Goal: Communication & Community: Answer question/provide support

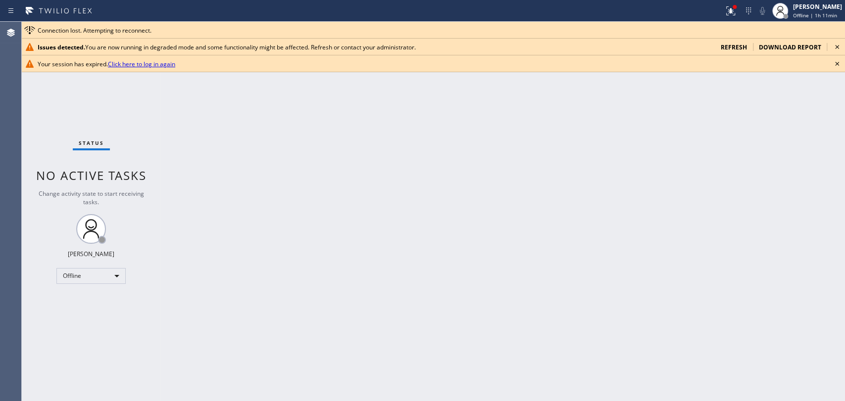
click at [836, 47] on icon at bounding box center [837, 47] width 12 height 12
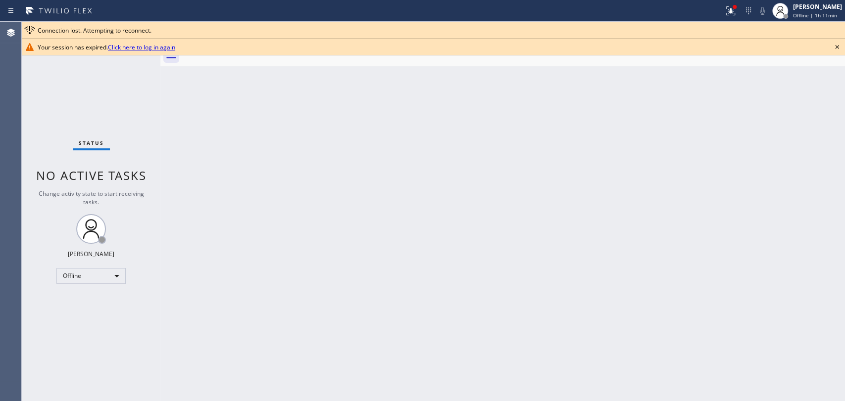
click at [837, 48] on icon at bounding box center [837, 47] width 12 height 12
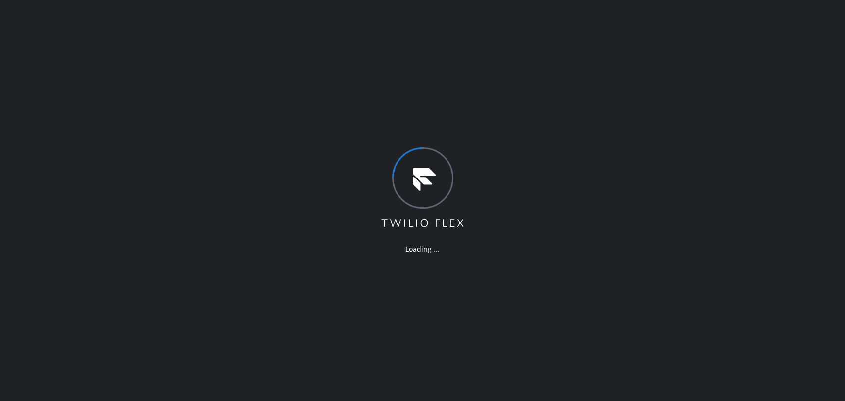
click at [722, 173] on div "Loading ..." at bounding box center [422, 200] width 845 height 401
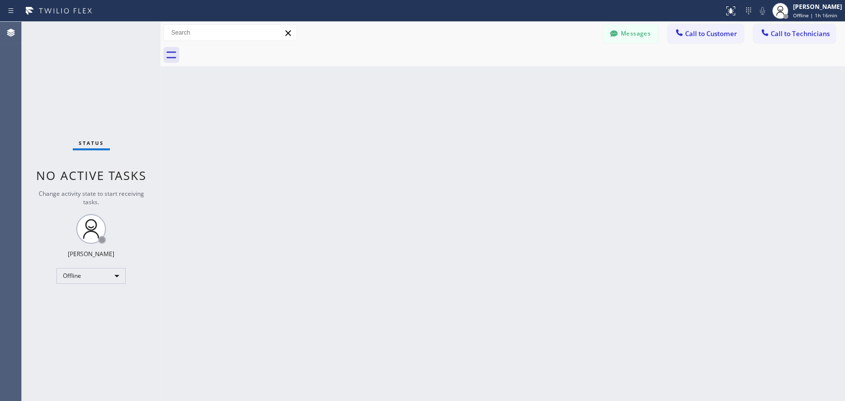
click at [709, 183] on div "Back to Dashboard Change Sender ID Customers Technicians DV [PERSON_NAME] [DATE…" at bounding box center [502, 212] width 685 height 380
click at [83, 280] on div "Offline" at bounding box center [90, 276] width 69 height 16
click at [103, 314] on li "Unavailable" at bounding box center [90, 313] width 67 height 12
click at [792, 37] on span "Call to Technicians" at bounding box center [800, 33] width 59 height 9
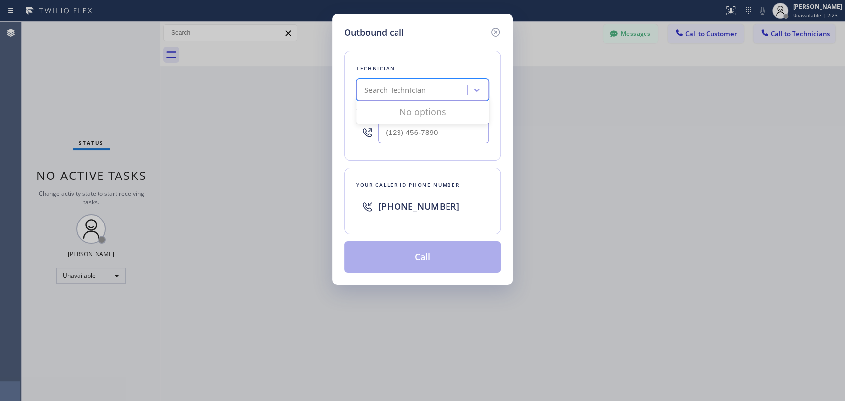
click at [395, 96] on div "Search Technician" at bounding box center [394, 90] width 61 height 11
type input "davi"
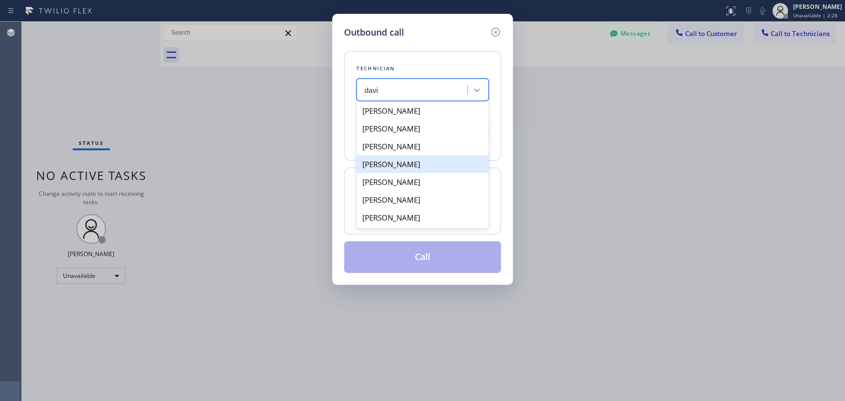
click at [413, 166] on div "David Romero" at bounding box center [422, 164] width 132 height 18
type input "[PHONE_NUMBER]"
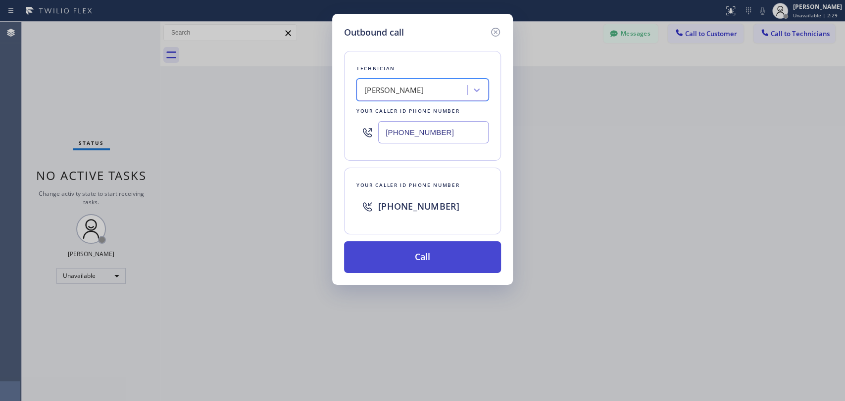
click at [412, 262] on button "Call" at bounding box center [422, 258] width 157 height 32
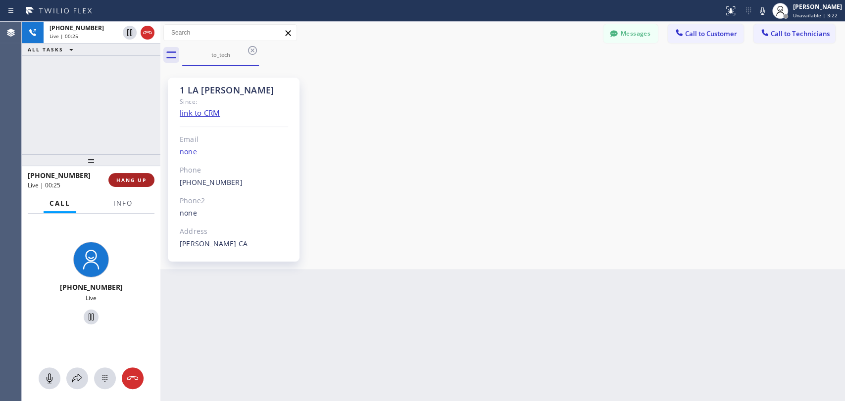
click at [123, 179] on span "HANG UP" at bounding box center [131, 180] width 30 height 7
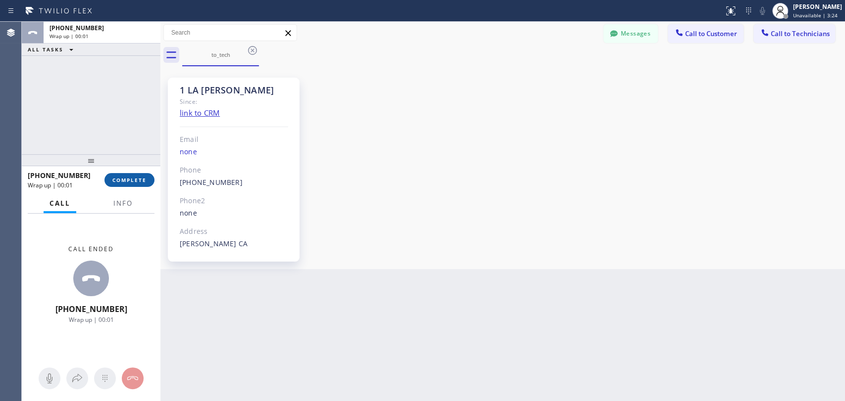
click at [129, 174] on button "COMPLETE" at bounding box center [129, 180] width 50 height 14
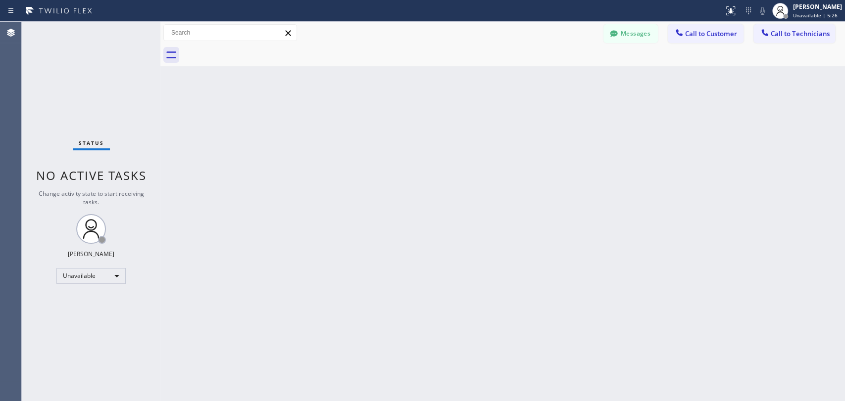
click at [762, 147] on div "Back to Dashboard Change Sender ID Customers Technicians DV Daniel VanHall 09/0…" at bounding box center [502, 212] width 685 height 380
click at [796, 33] on span "Call to Technicians" at bounding box center [800, 33] width 59 height 9
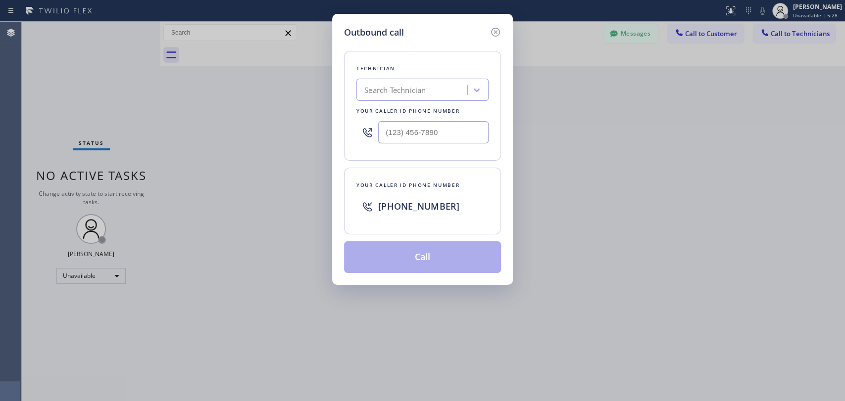
click at [376, 97] on div "Search Technician" at bounding box center [413, 90] width 108 height 17
type input "arme"
click at [444, 111] on div "Armen Gevorgyan" at bounding box center [422, 111] width 132 height 18
type input "(818) 302-5971"
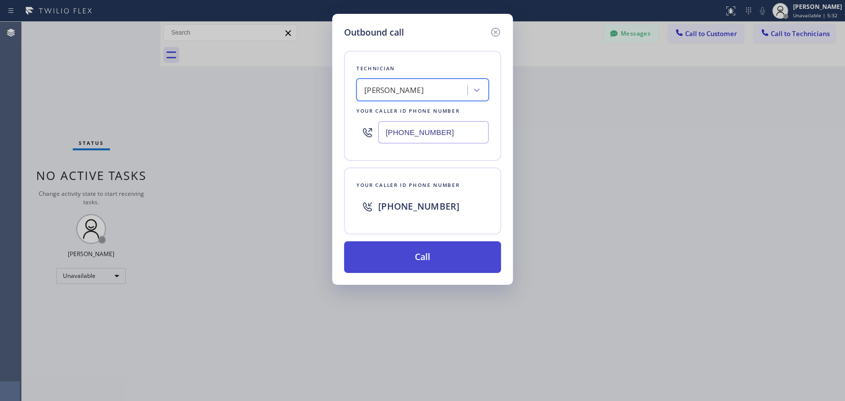
click at [413, 262] on button "Call" at bounding box center [422, 258] width 157 height 32
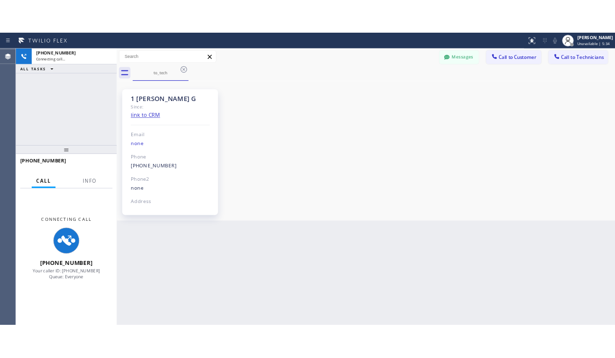
scroll to position [1867, 0]
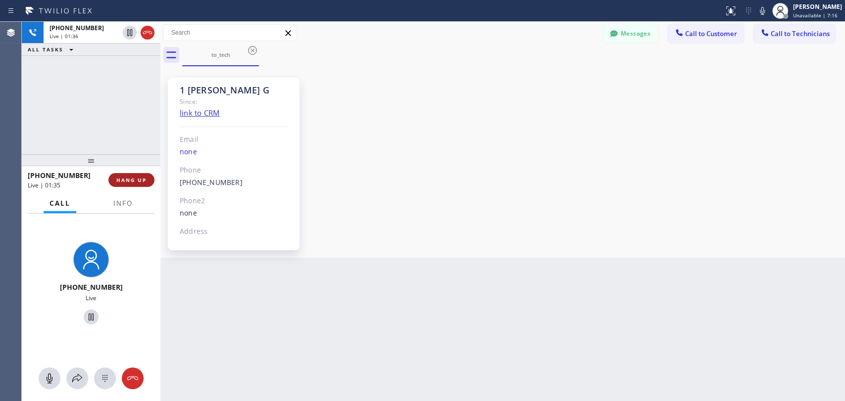
click at [123, 182] on span "HANG UP" at bounding box center [131, 180] width 30 height 7
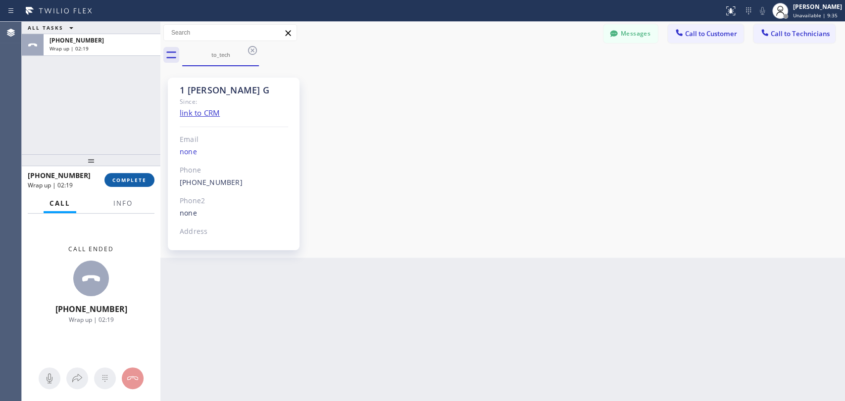
click at [144, 175] on button "COMPLETE" at bounding box center [129, 180] width 50 height 14
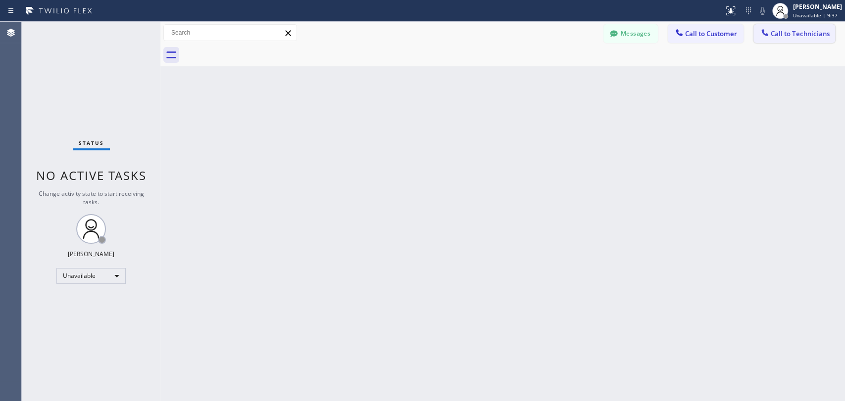
click at [786, 35] on span "Call to Technicians" at bounding box center [800, 33] width 59 height 9
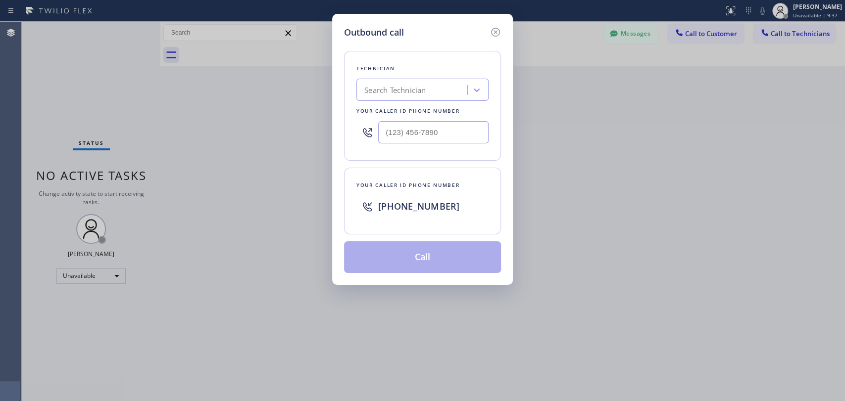
click at [391, 83] on div "Search Technician" at bounding box center [413, 90] width 108 height 17
type input "serg"
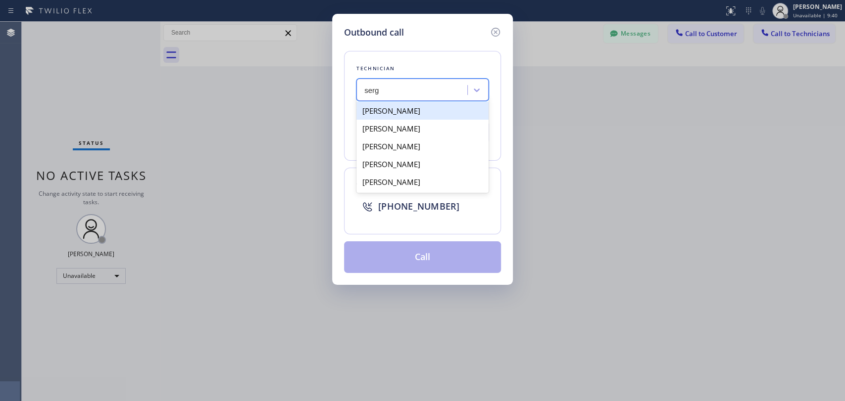
click at [394, 110] on div "[PERSON_NAME]" at bounding box center [422, 111] width 132 height 18
type input "(323) 304-1325"
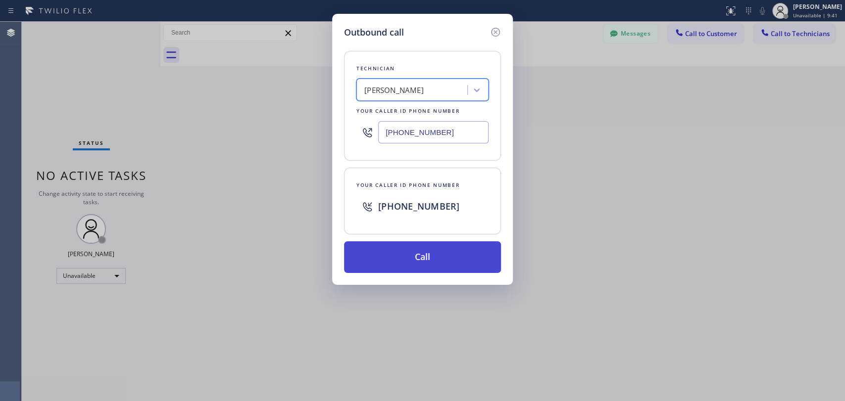
click at [448, 264] on button "Call" at bounding box center [422, 258] width 157 height 32
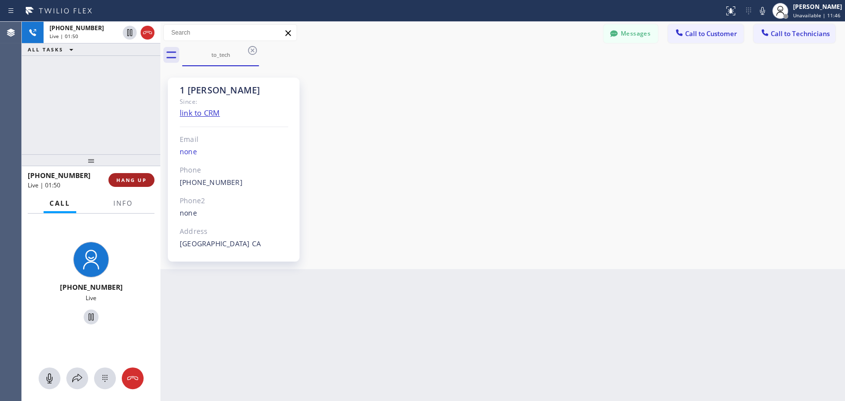
click at [146, 182] on span "HANG UP" at bounding box center [131, 180] width 30 height 7
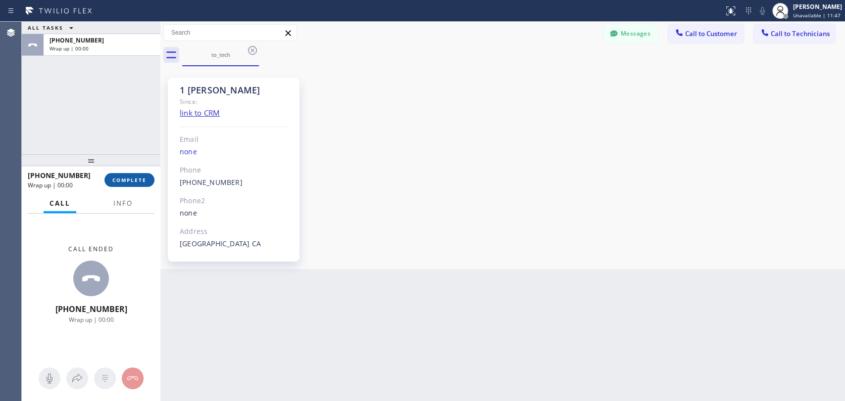
click at [145, 180] on span "COMPLETE" at bounding box center [129, 180] width 34 height 7
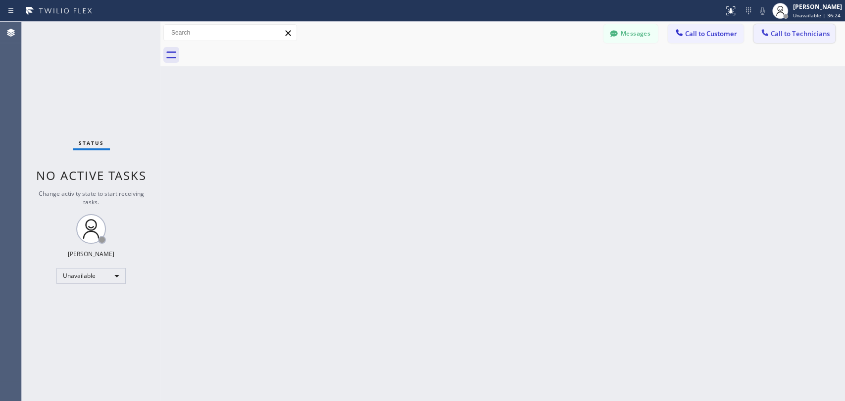
click at [792, 39] on button "Call to Technicians" at bounding box center [794, 33] width 82 height 19
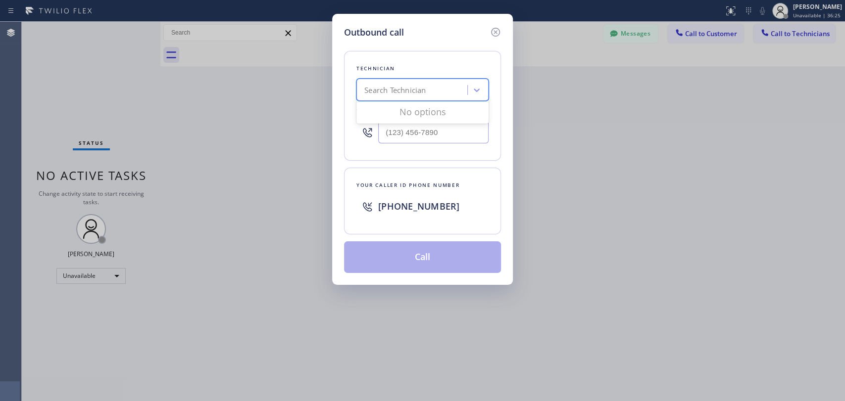
click at [404, 89] on div "Search Technician" at bounding box center [394, 90] width 61 height 11
type input "david"
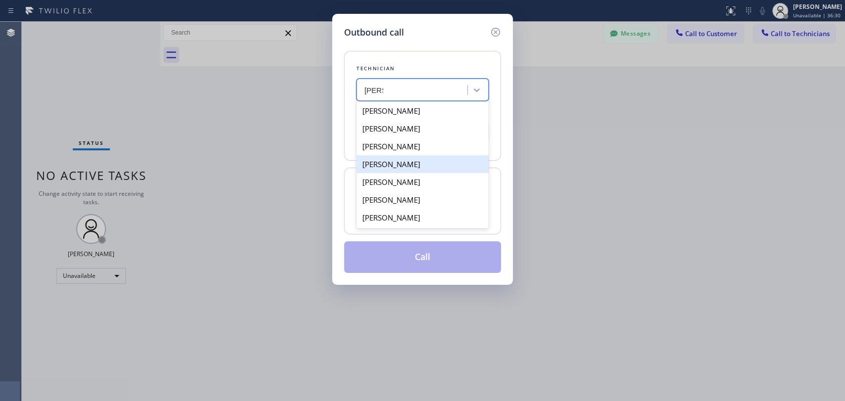
click at [420, 168] on div "David Romero" at bounding box center [422, 164] width 132 height 18
type input "[PHONE_NUMBER]"
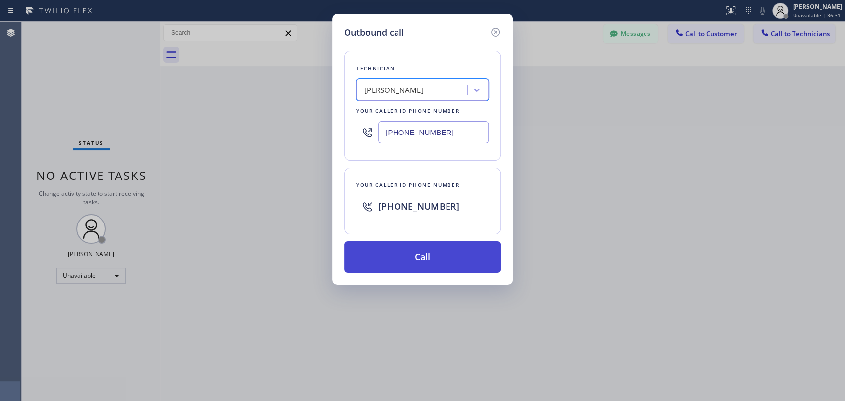
click at [430, 257] on button "Call" at bounding box center [422, 258] width 157 height 32
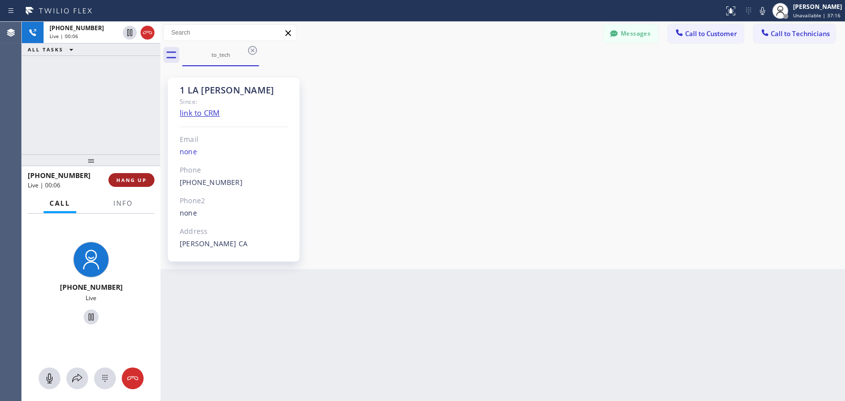
click at [127, 185] on button "HANG UP" at bounding box center [131, 180] width 46 height 14
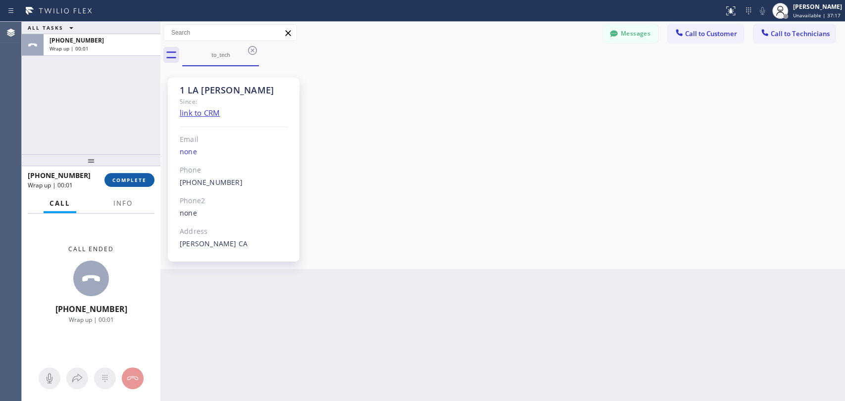
click at [131, 178] on span "COMPLETE" at bounding box center [129, 180] width 34 height 7
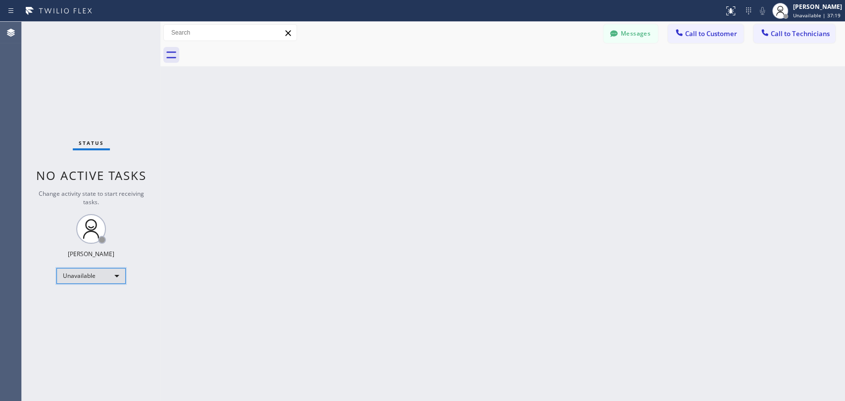
click at [94, 278] on div "Unavailable" at bounding box center [90, 276] width 69 height 16
click at [94, 301] on li "Available" at bounding box center [90, 301] width 67 height 12
click at [778, 30] on span "Call to Technicians" at bounding box center [800, 33] width 59 height 9
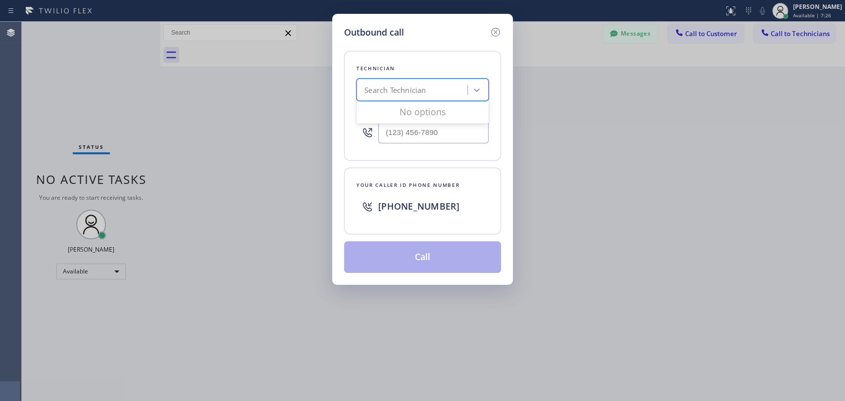
click at [377, 88] on div "Search Technician" at bounding box center [394, 90] width 61 height 11
type input "serg"
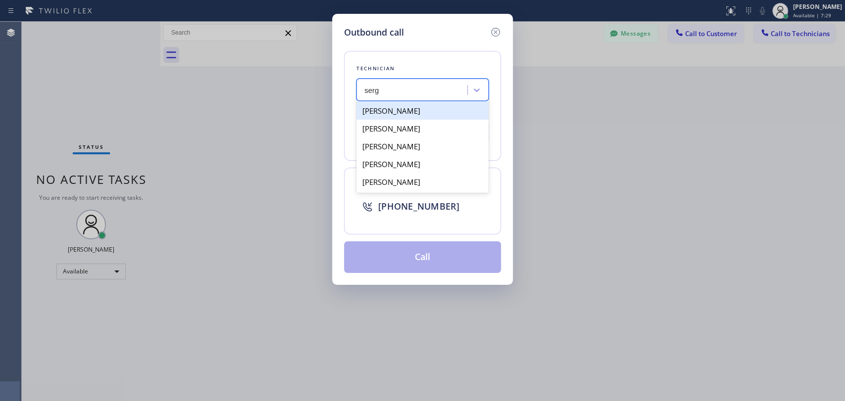
click at [432, 107] on div "[PERSON_NAME]" at bounding box center [422, 111] width 132 height 18
type input "(323) 304-1325"
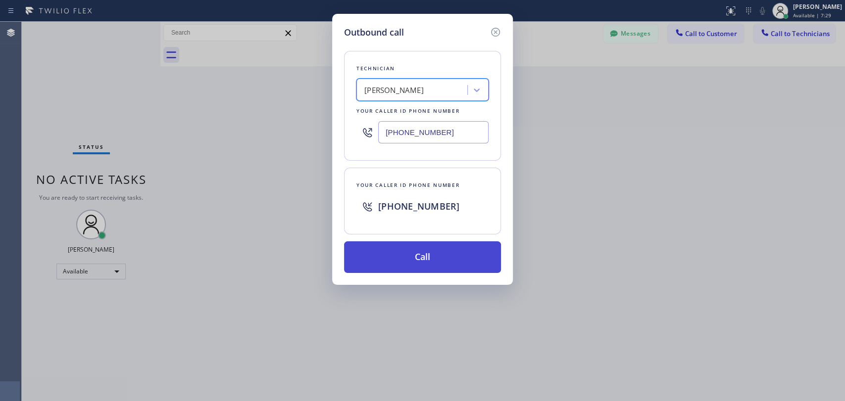
click at [435, 262] on button "Call" at bounding box center [422, 258] width 157 height 32
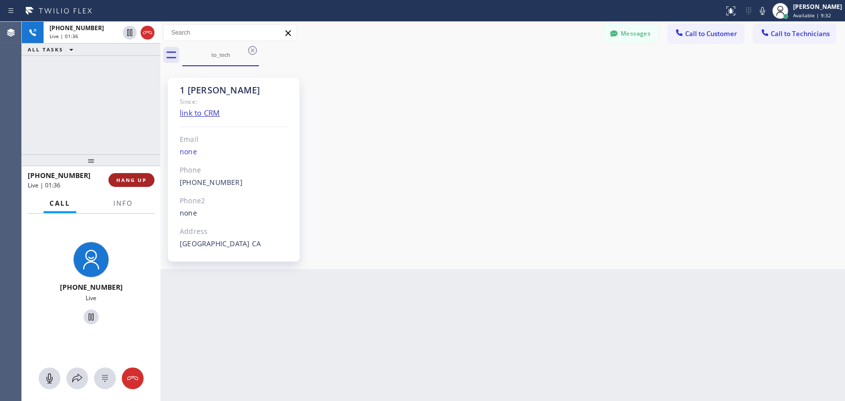
click at [134, 178] on span "HANG UP" at bounding box center [131, 180] width 30 height 7
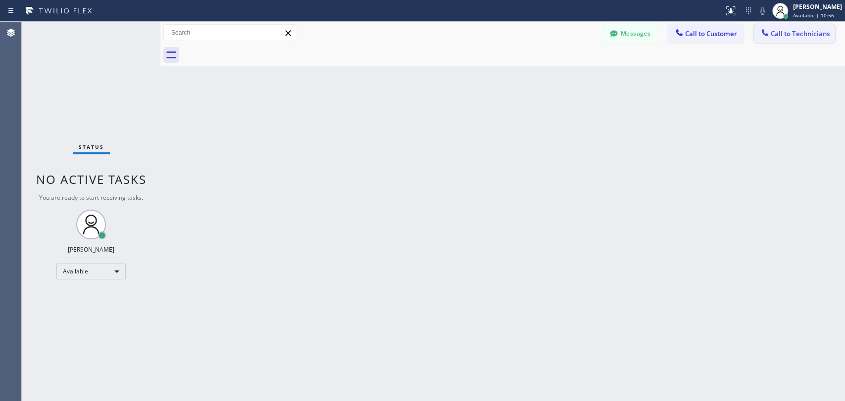
click at [799, 39] on button "Call to Technicians" at bounding box center [794, 33] width 82 height 19
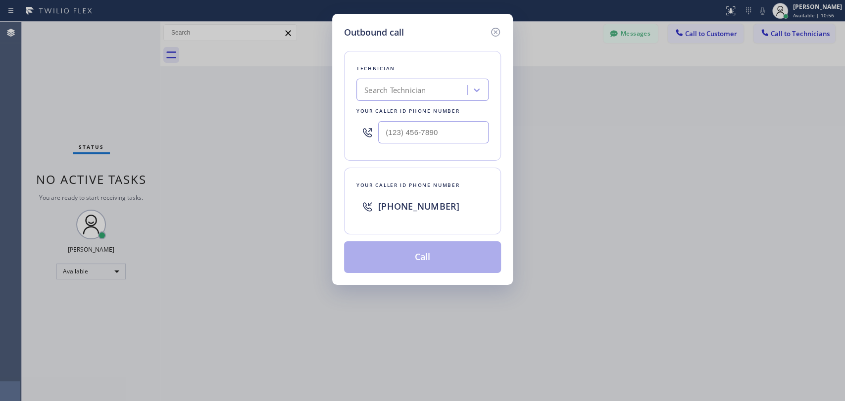
click at [442, 91] on div "Search Technician" at bounding box center [413, 90] width 108 height 17
type input "vadim"
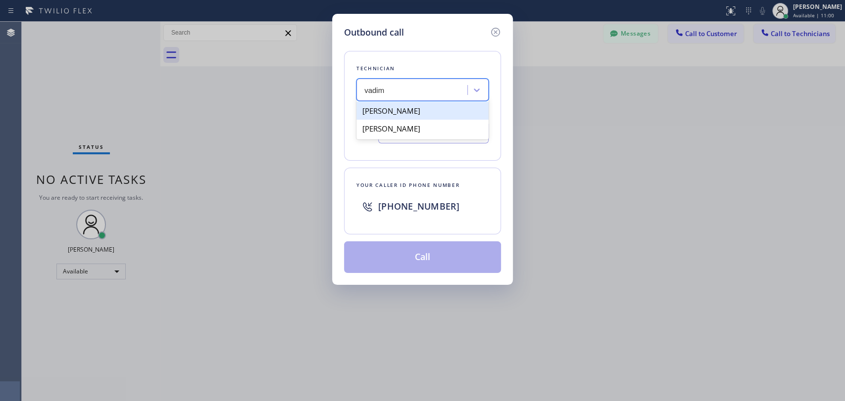
click at [437, 110] on div "Vadim Kartunov" at bounding box center [422, 111] width 132 height 18
type input "(818) 309-0098"
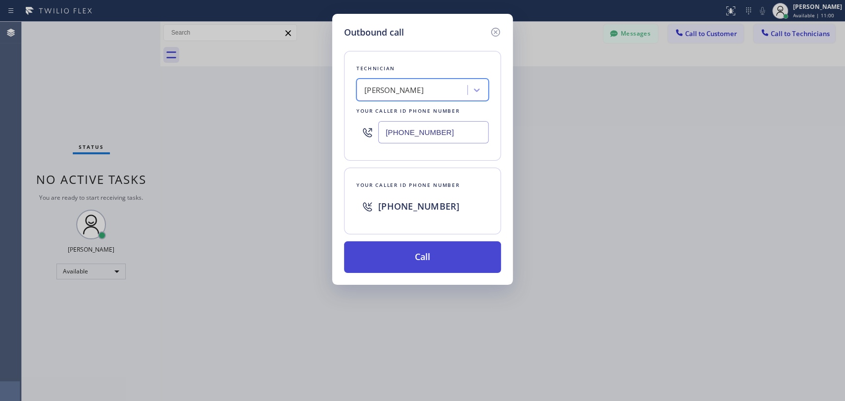
click at [437, 258] on button "Call" at bounding box center [422, 258] width 157 height 32
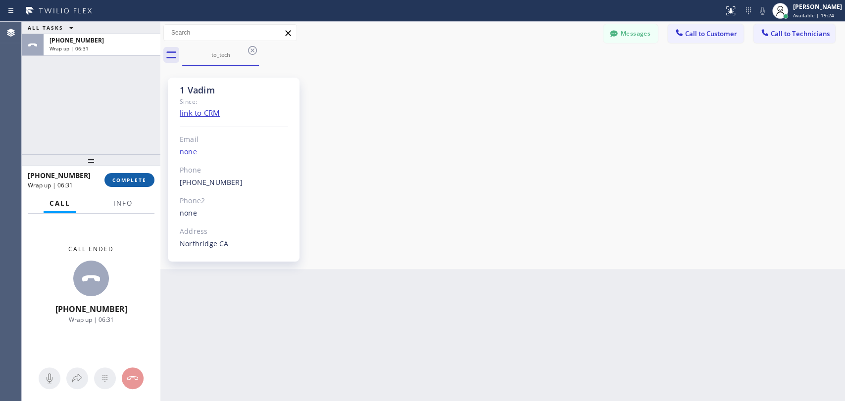
click at [105, 181] on button "COMPLETE" at bounding box center [129, 180] width 50 height 14
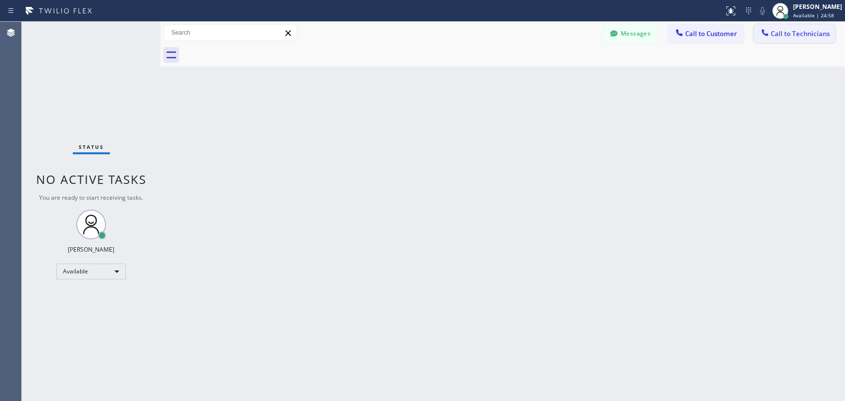
click at [770, 37] on div at bounding box center [765, 34] width 12 height 12
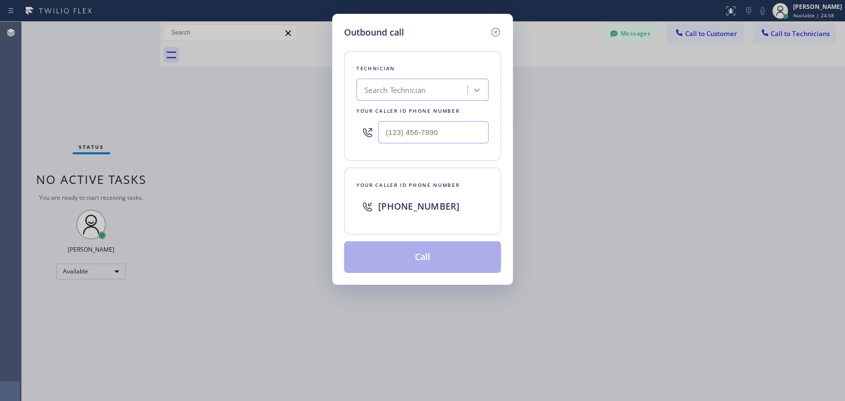
click at [416, 83] on div "Search Technician" at bounding box center [413, 90] width 108 height 17
type input "david"
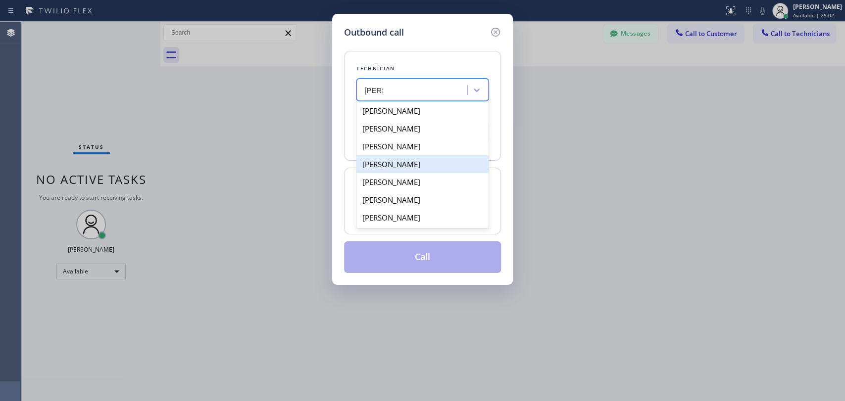
click at [439, 167] on div "David Romero" at bounding box center [422, 164] width 132 height 18
type input "[PHONE_NUMBER]"
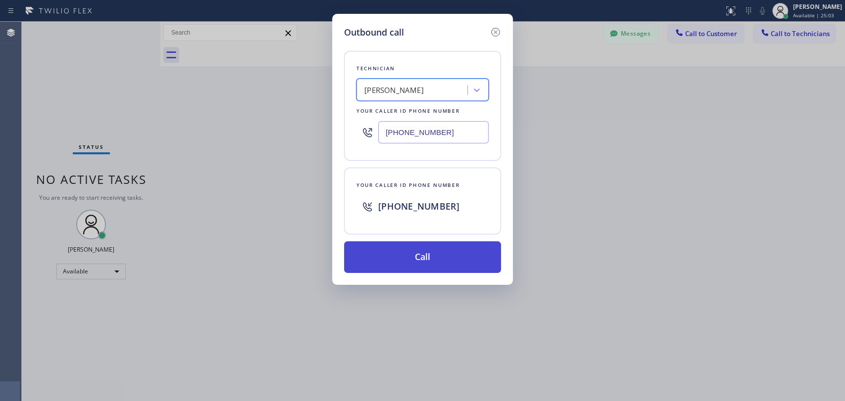
click at [440, 255] on button "Call" at bounding box center [422, 258] width 157 height 32
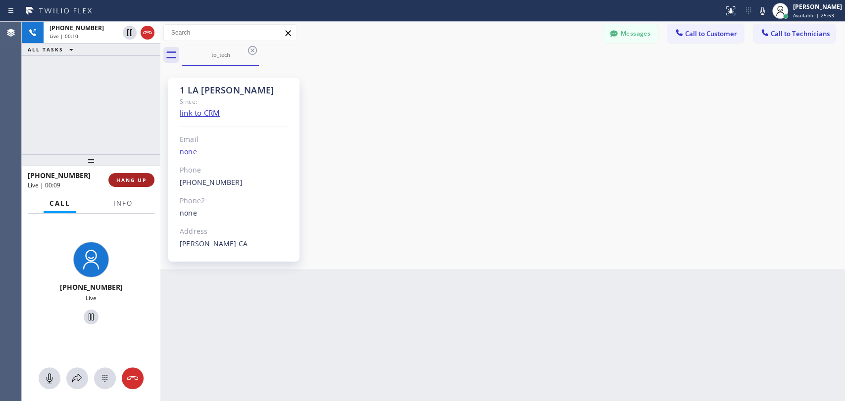
click at [137, 186] on button "HANG UP" at bounding box center [131, 180] width 46 height 14
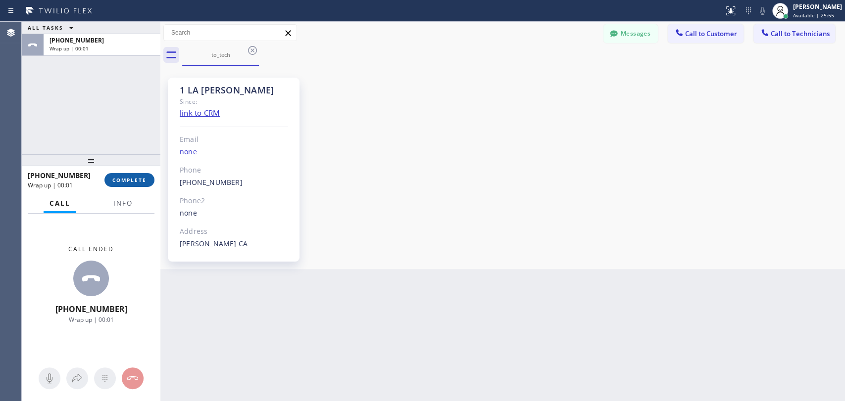
click at [135, 183] on span "COMPLETE" at bounding box center [129, 180] width 34 height 7
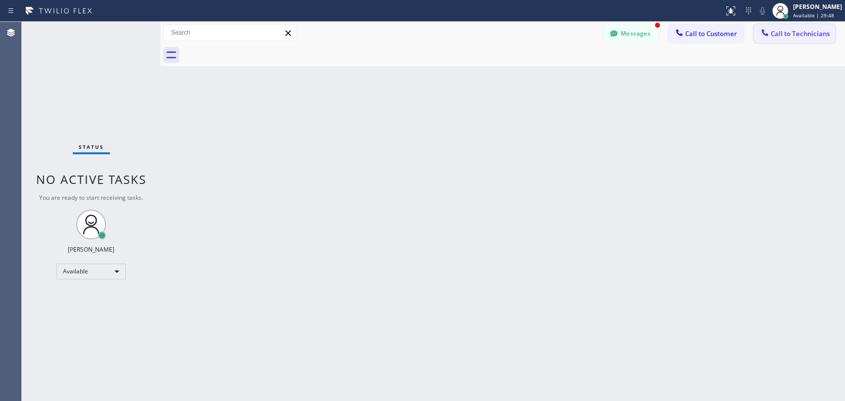
click at [810, 38] on span "Call to Technicians" at bounding box center [800, 33] width 59 height 9
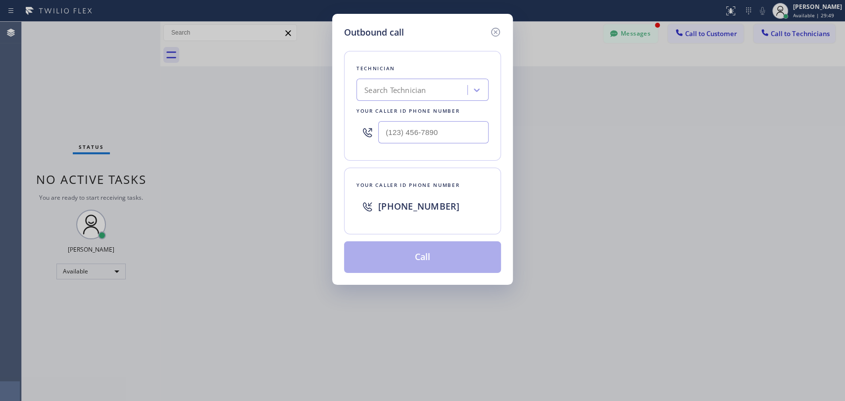
click at [399, 86] on div "Search Technician" at bounding box center [394, 90] width 61 height 11
type input "фтерщ"
drag, startPoint x: 363, startPoint y: 91, endPoint x: 436, endPoint y: 92, distance: 72.3
click at [436, 92] on div "Search Technician" at bounding box center [413, 90] width 108 height 17
type input "antho"
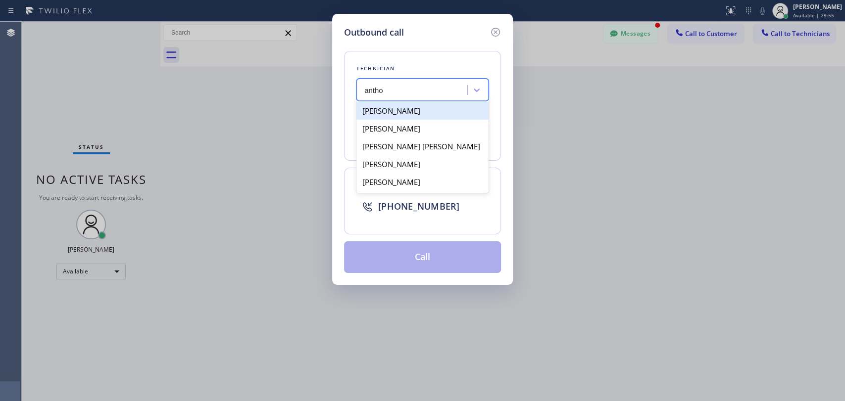
click at [421, 112] on div "Anton Tsykhonya" at bounding box center [422, 111] width 132 height 18
type input "(909) 235-8753"
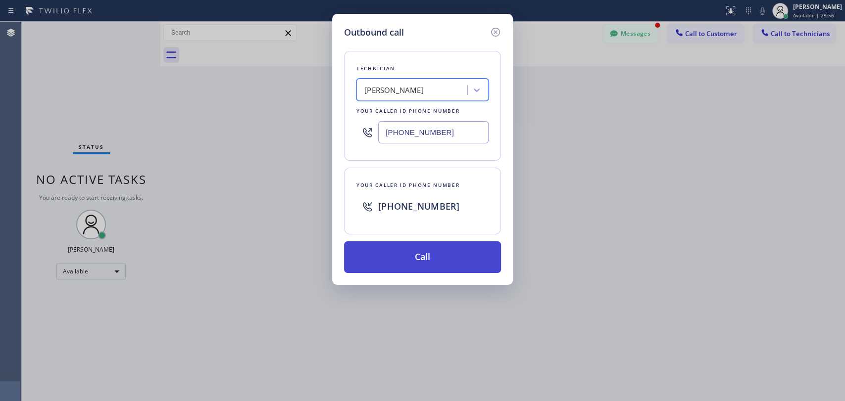
click at [432, 262] on button "Call" at bounding box center [422, 258] width 157 height 32
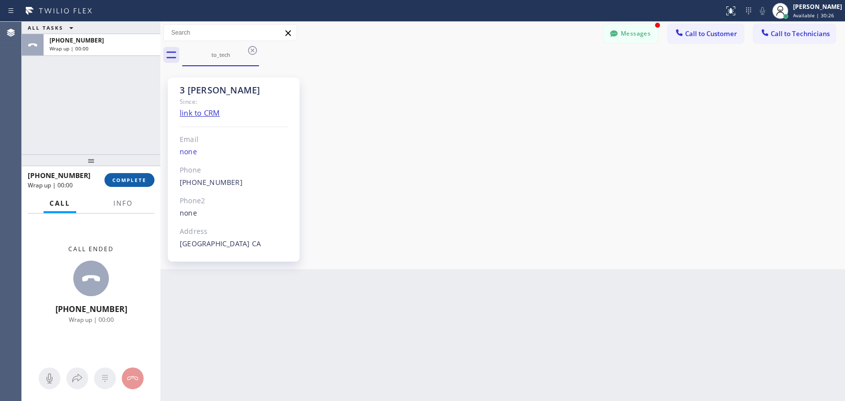
click at [141, 182] on span "COMPLETE" at bounding box center [129, 180] width 34 height 7
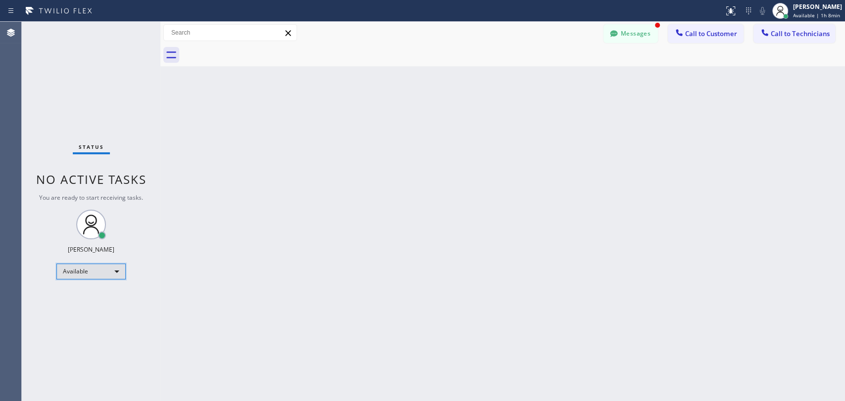
click at [101, 269] on div "Available" at bounding box center [90, 272] width 69 height 16
click at [97, 286] on li "Offline" at bounding box center [90, 285] width 67 height 12
click at [792, 11] on div "Maria Taratukhina Available | 1h 8min" at bounding box center [818, 10] width 54 height 17
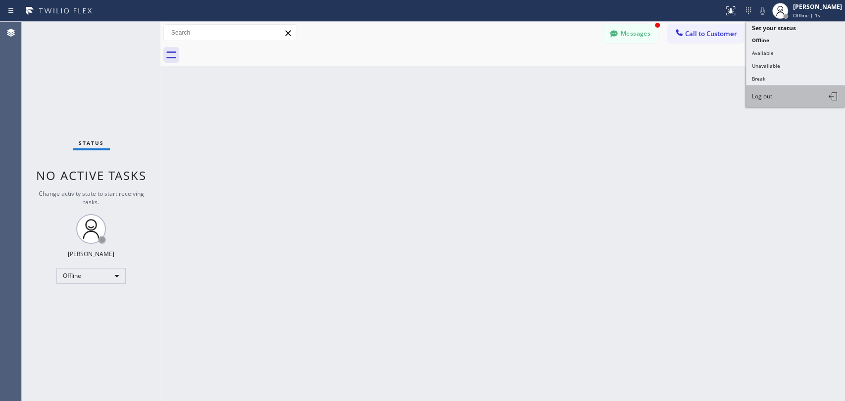
click at [764, 94] on span "Log out" at bounding box center [762, 96] width 20 height 8
